Goal: Task Accomplishment & Management: Use online tool/utility

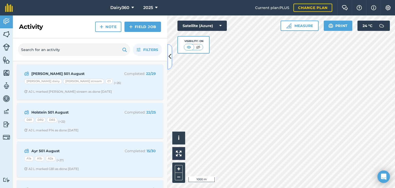
click at [169, 55] on icon at bounding box center [170, 56] width 3 height 9
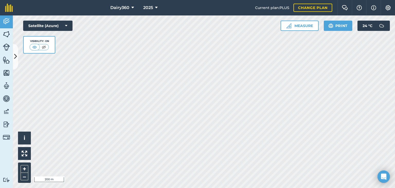
click at [162, 15] on div "Dairy360 2025 Current plan : PLUS Change plan Farm Chat Help Info Settings Dair…" at bounding box center [197, 94] width 395 height 188
click at [7, 33] on img at bounding box center [6, 34] width 7 height 8
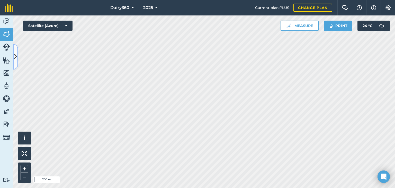
click at [16, 56] on icon at bounding box center [15, 56] width 3 height 9
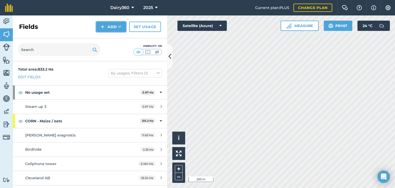
click at [117, 26] on button "Add" at bounding box center [111, 27] width 30 height 10
click at [102, 40] on link "Draw" at bounding box center [111, 38] width 28 height 11
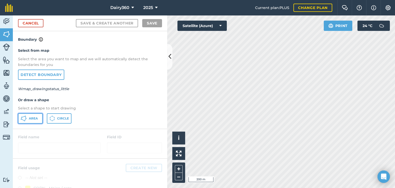
click at [31, 116] on span "Area" at bounding box center [33, 118] width 9 height 4
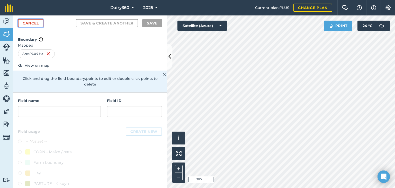
click at [30, 22] on link "Cancel" at bounding box center [30, 23] width 25 height 8
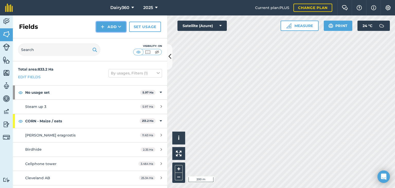
click at [111, 27] on button "Add" at bounding box center [111, 27] width 30 height 10
click at [109, 40] on link "Draw" at bounding box center [111, 38] width 28 height 11
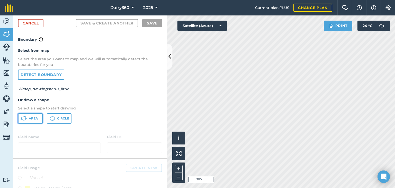
click at [31, 118] on span "Area" at bounding box center [33, 118] width 9 height 4
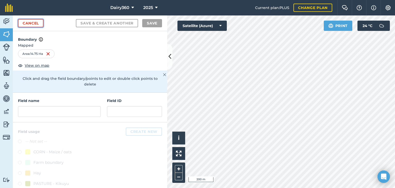
click at [31, 22] on link "Cancel" at bounding box center [30, 23] width 25 height 8
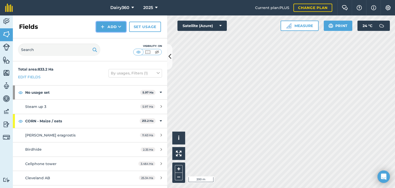
click at [117, 29] on button "Add" at bounding box center [111, 27] width 30 height 10
click at [111, 40] on link "Draw" at bounding box center [111, 38] width 28 height 11
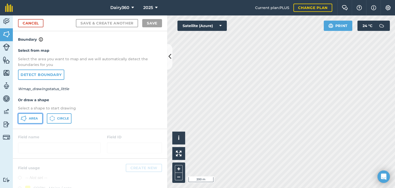
drag, startPoint x: 34, startPoint y: 118, endPoint x: 45, endPoint y: 118, distance: 10.0
click at [34, 119] on span "Area" at bounding box center [33, 118] width 9 height 4
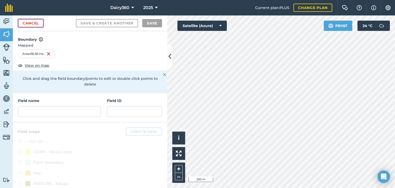
click at [40, 23] on link "Cancel" at bounding box center [30, 23] width 25 height 8
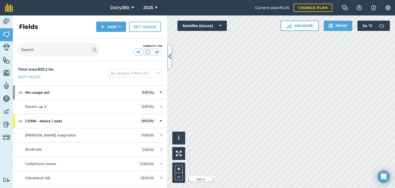
click at [169, 57] on icon at bounding box center [170, 56] width 3 height 9
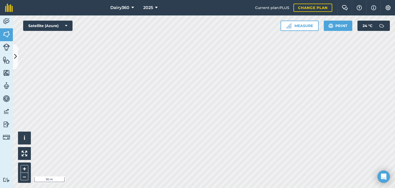
click at [199, 6] on div "Dairy360 2025 Current plan : PLUS Change plan Farm Chat Help Info Settings Dair…" at bounding box center [197, 94] width 395 height 188
click at [13, 55] on button at bounding box center [15, 57] width 5 height 26
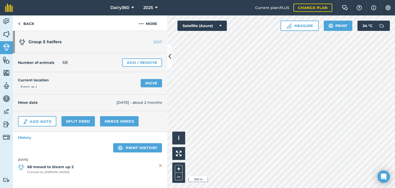
click at [149, 87] on div "Current location Steam up 2 Move" at bounding box center [90, 83] width 154 height 22
click at [151, 83] on link "Move" at bounding box center [151, 83] width 21 height 8
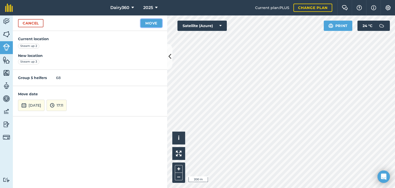
click at [150, 23] on button "Move" at bounding box center [151, 23] width 21 height 8
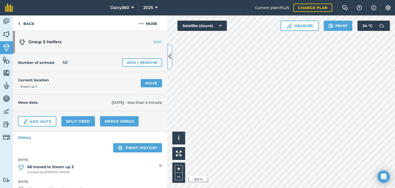
click at [170, 56] on icon at bounding box center [170, 56] width 3 height 9
